Goal: Task Accomplishment & Management: Manage account settings

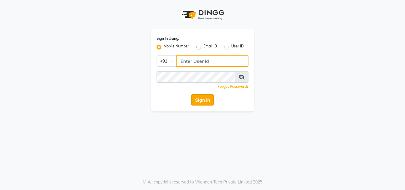
type input "7875017314"
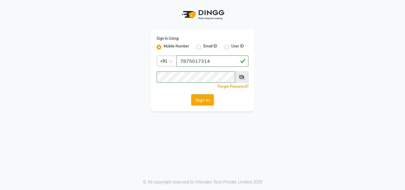
click at [198, 100] on button "Sign In" at bounding box center [202, 99] width 23 height 11
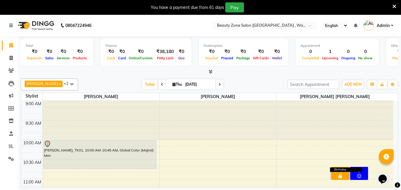
click at [341, 174] on icon at bounding box center [340, 176] width 4 height 4
click at [340, 168] on div "42" at bounding box center [339, 170] width 15 height 5
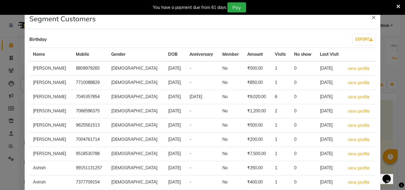
scroll to position [67, 0]
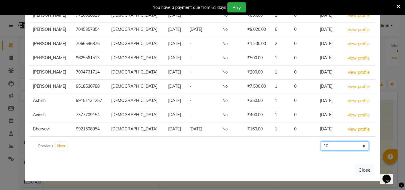
click at [359, 145] on select "10 50 100 500" at bounding box center [345, 146] width 48 height 9
select select "100"
click at [321, 142] on select "10 50 100 500" at bounding box center [345, 146] width 48 height 9
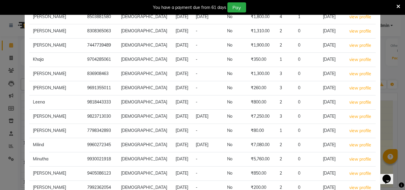
scroll to position [69, 0]
